Goal: Go to known website: Access a specific website the user already knows

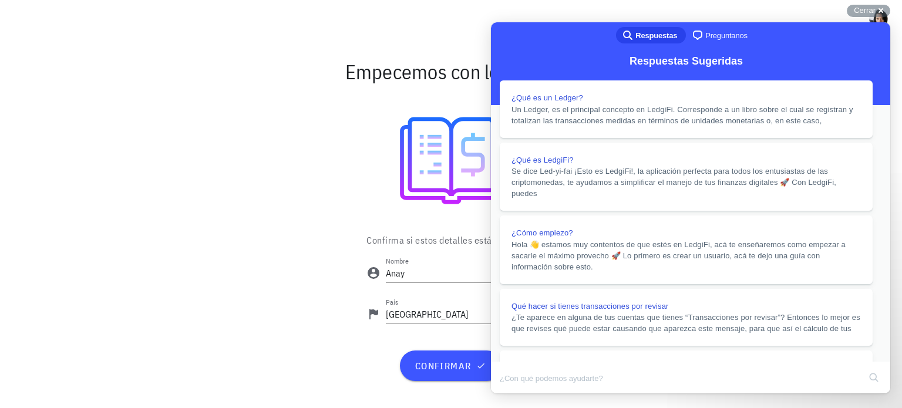
scroll to position [411, 0]
